Goal: Task Accomplishment & Management: Manage account settings

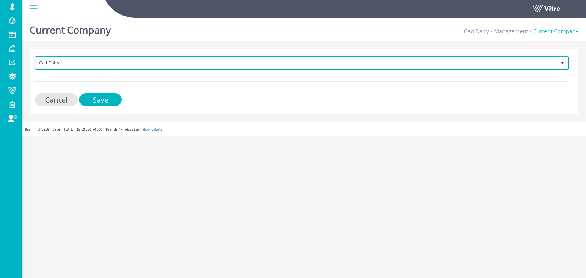
click at [97, 62] on span "Gad Dairy" at bounding box center [296, 62] width 521 height 11
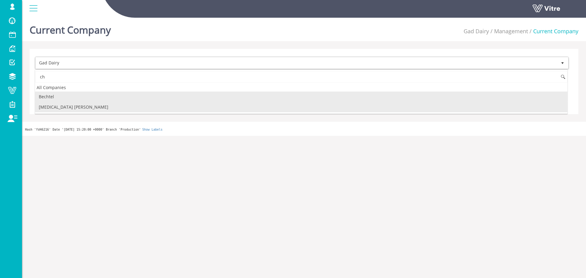
click at [109, 109] on li "[MEDICAL_DATA] Aharon" at bounding box center [301, 107] width 532 height 10
type input "ch"
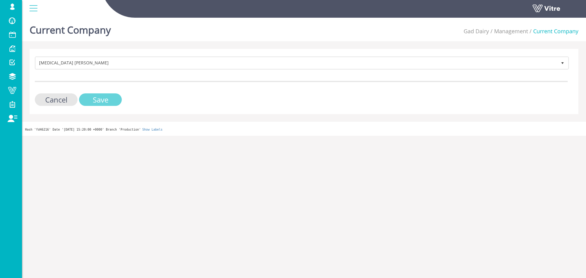
click at [113, 100] on input "Save" at bounding box center [100, 99] width 43 height 13
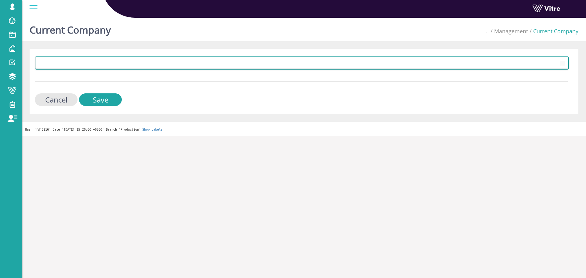
click at [237, 65] on span at bounding box center [296, 62] width 521 height 11
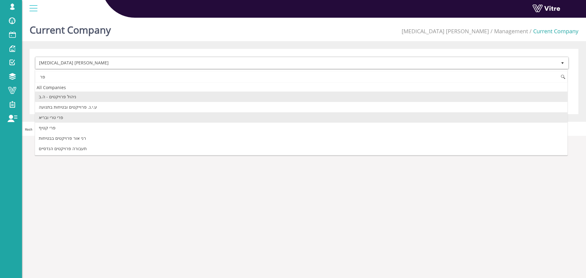
click at [140, 114] on li "פרי טרי ובריא" at bounding box center [301, 117] width 532 height 10
type input "פר"
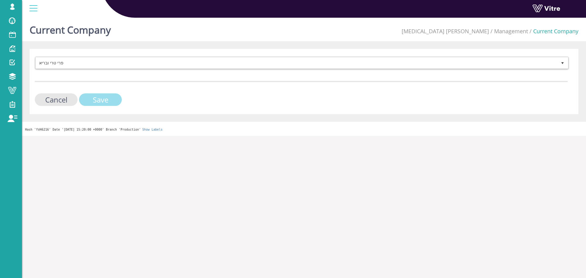
click at [117, 97] on input "Save" at bounding box center [100, 99] width 43 height 13
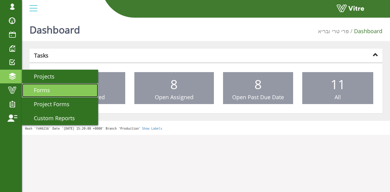
click at [43, 95] on link "Forms" at bounding box center [60, 91] width 76 height 14
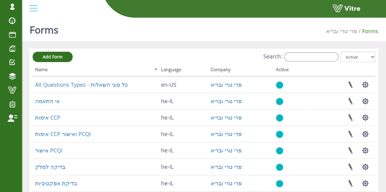
click at [44, 21] on h1 "Forms" at bounding box center [44, 28] width 29 height 26
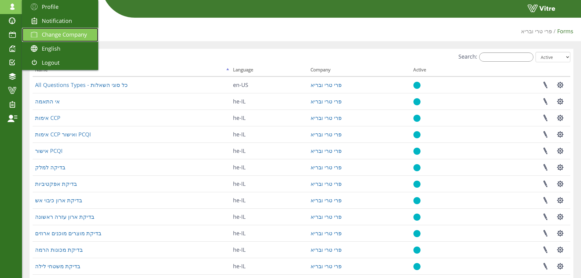
click at [67, 35] on span "Change Company" at bounding box center [64, 34] width 45 height 7
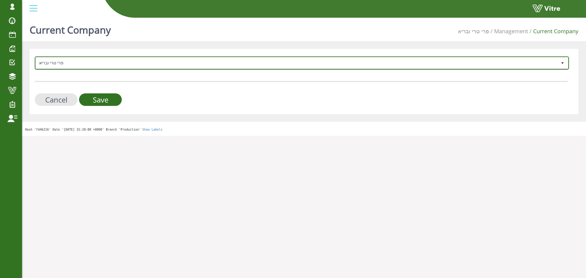
click at [80, 59] on span "פרי טרי ובריא" at bounding box center [296, 62] width 521 height 11
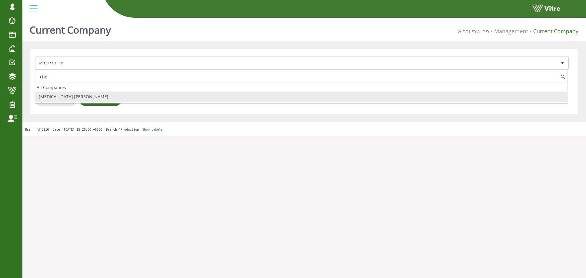
click at [89, 96] on li "[MEDICAL_DATA] [PERSON_NAME]" at bounding box center [301, 96] width 532 height 10
type input "che"
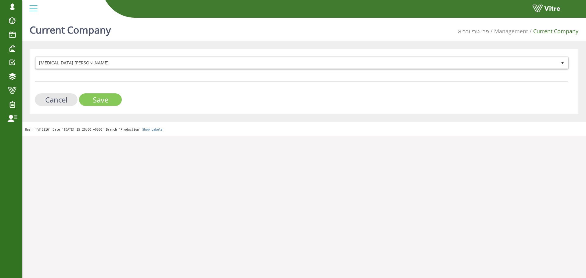
click at [95, 97] on input "Save" at bounding box center [100, 99] width 43 height 13
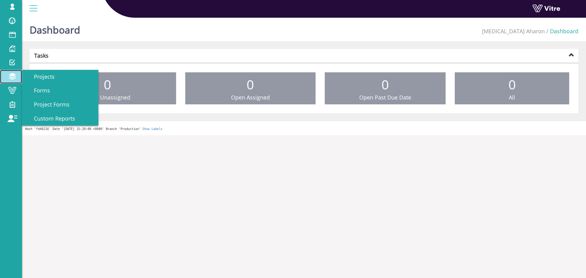
click at [17, 75] on span at bounding box center [12, 76] width 15 height 7
click at [55, 91] on link "Forms" at bounding box center [60, 91] width 76 height 14
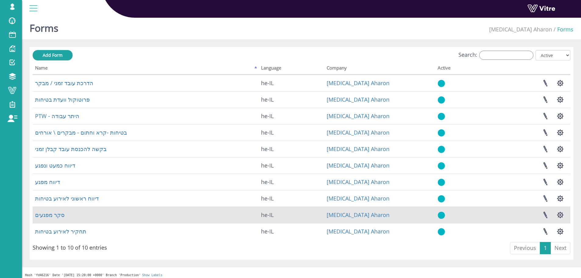
scroll to position [5, 0]
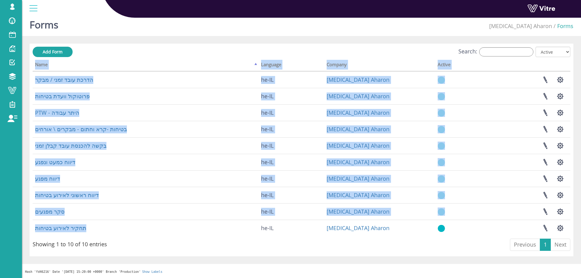
drag, startPoint x: 94, startPoint y: 233, endPoint x: 28, endPoint y: 74, distance: 172.1
click at [28, 74] on div "Forms [MEDICAL_DATA] Aharon Forms Add Form Search: All Active Not Active Proces…" at bounding box center [301, 144] width 559 height 268
copy div "Loremipsum... Dolo Sitametc Adipisc Elitse doeiu temp inci / utla et-DO Magna A…"
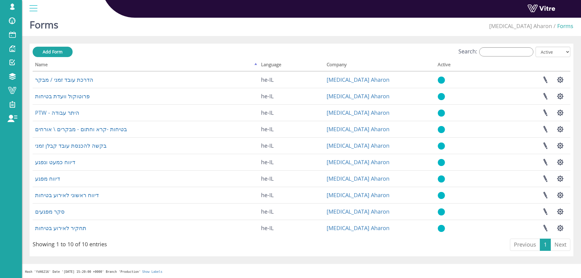
click at [142, 51] on div "Search: All Active Not Active" at bounding box center [302, 52] width 538 height 11
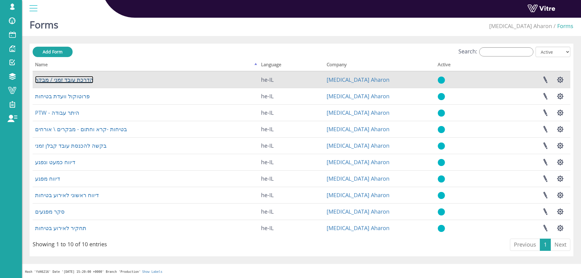
click at [63, 76] on link "הדרכת עובד זמני / מבקר" at bounding box center [64, 79] width 58 height 7
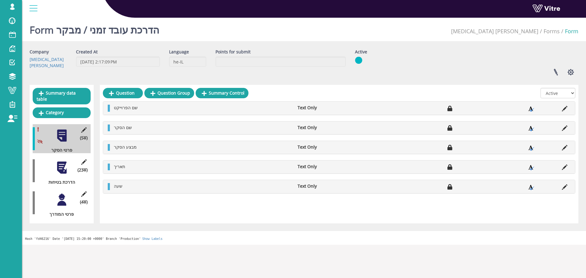
click at [60, 163] on div at bounding box center [62, 168] width 14 height 14
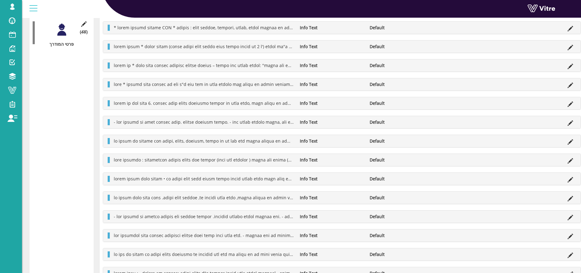
scroll to position [183, 0]
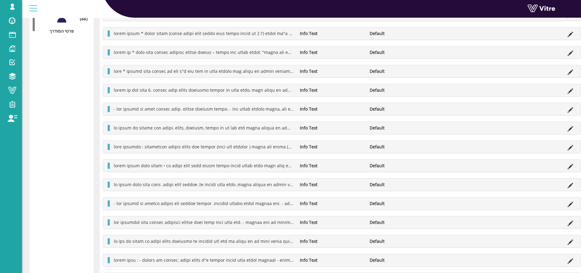
click at [131, 237] on div "Info Text Default" at bounding box center [342, 241] width 478 height 12
click at [523, 242] on li at bounding box center [524, 241] width 12 height 6
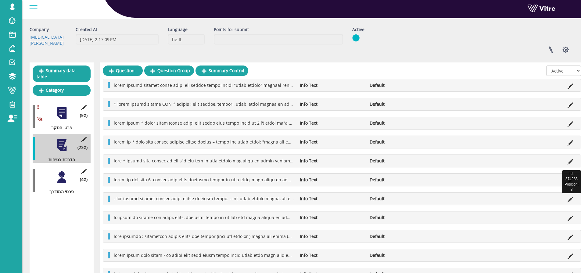
scroll to position [0, 0]
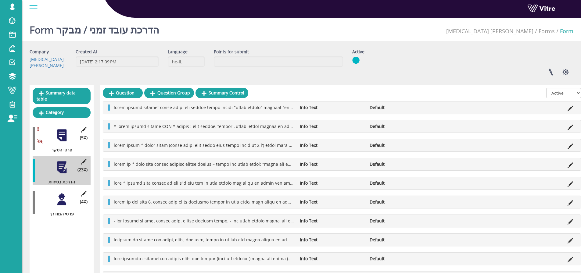
click at [333, 101] on div "Info Text Default" at bounding box center [342, 107] width 478 height 13
click at [571, 106] on icon at bounding box center [570, 108] width 5 height 5
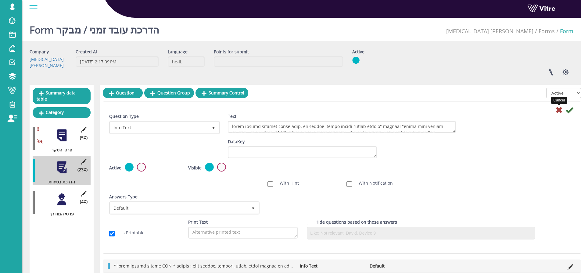
click at [560, 109] on icon at bounding box center [558, 109] width 7 height 7
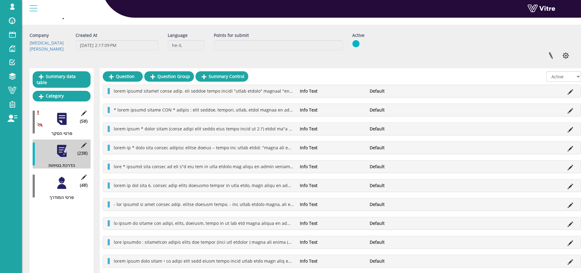
scroll to position [5, 0]
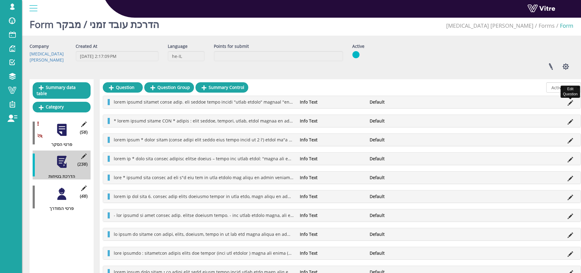
click at [569, 104] on icon at bounding box center [570, 102] width 5 height 5
click at [572, 103] on icon at bounding box center [570, 102] width 5 height 5
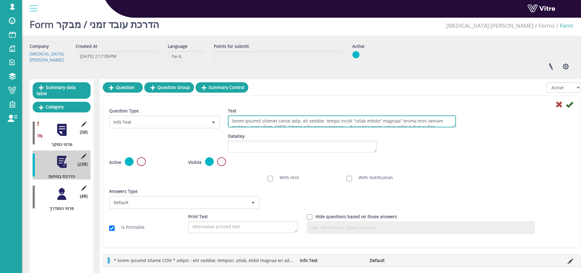
click at [324, 117] on textarea "Text" at bounding box center [342, 122] width 228 height 12
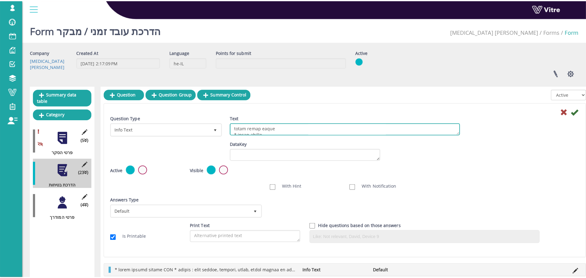
scroll to position [61, 0]
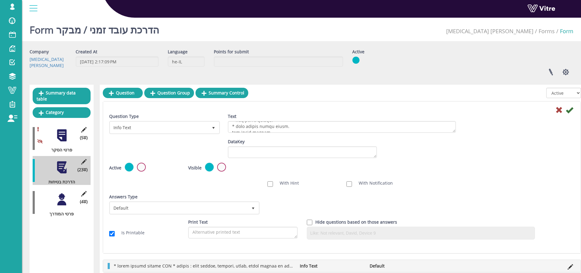
click at [59, 196] on div at bounding box center [62, 200] width 14 height 14
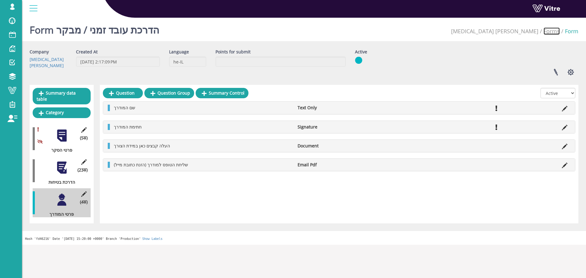
click at [554, 32] on link "Forms" at bounding box center [551, 30] width 16 height 7
